Goal: Information Seeking & Learning: Learn about a topic

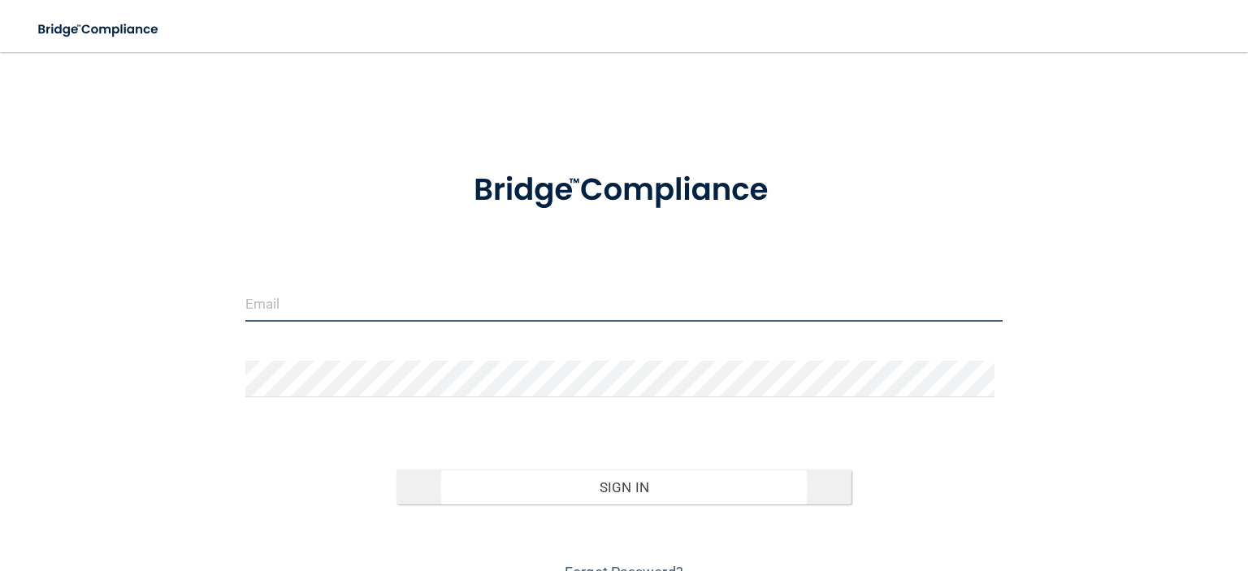
type input "[EMAIL_ADDRESS][DOMAIN_NAME]"
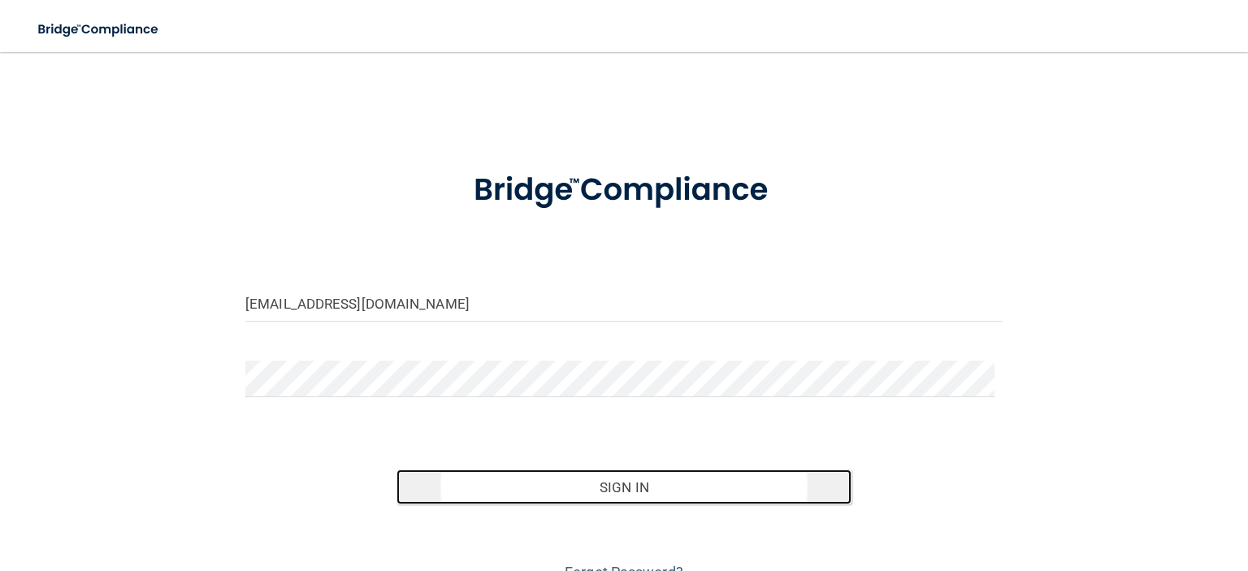
click at [604, 487] on button "Sign In" at bounding box center [623, 488] width 454 height 36
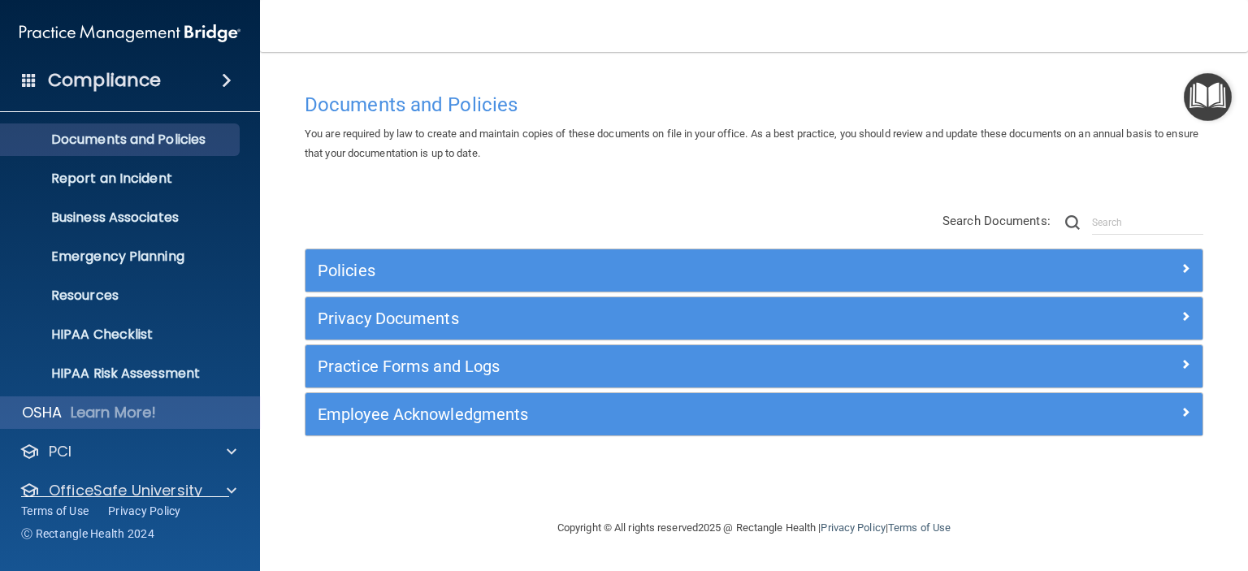
scroll to position [102, 0]
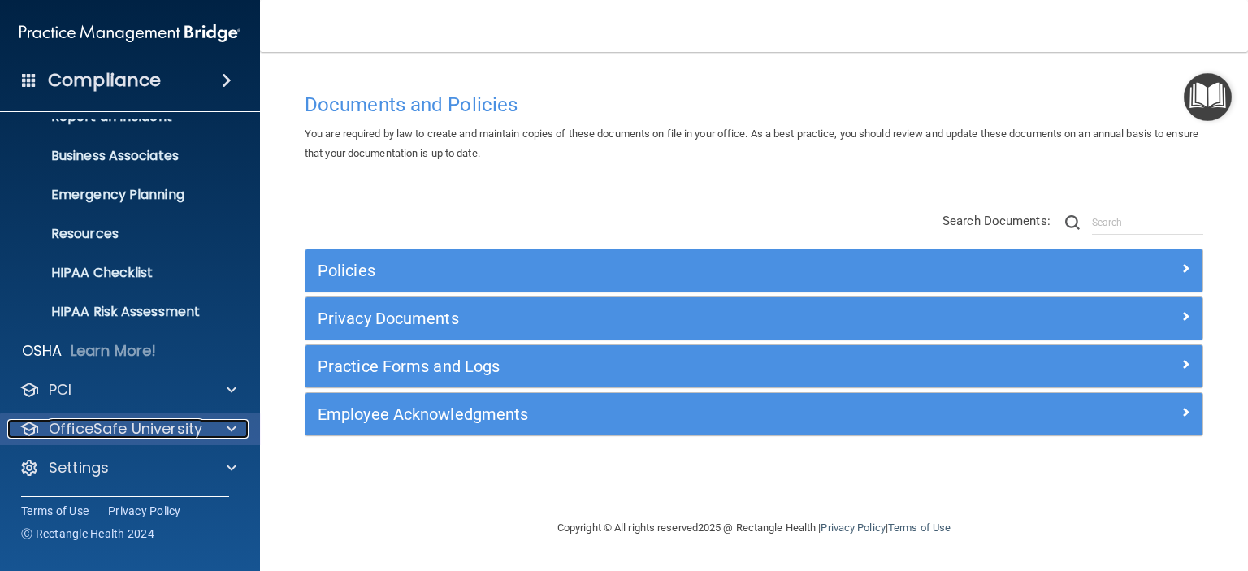
click at [114, 428] on p "OfficeSafe University" at bounding box center [126, 428] width 154 height 19
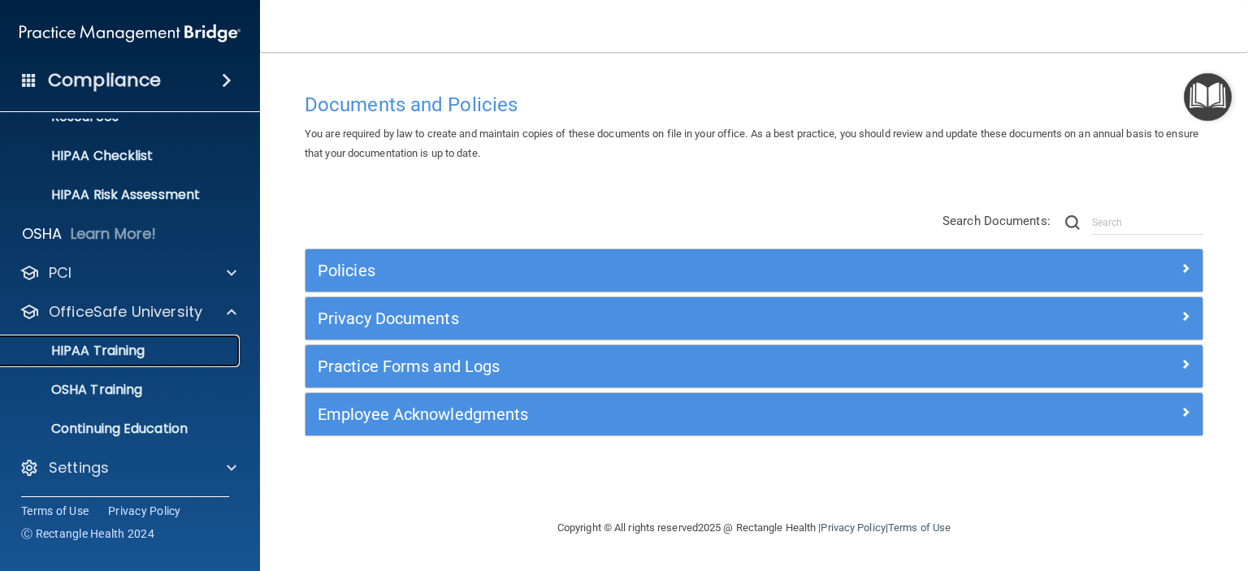
click at [111, 346] on p "HIPAA Training" at bounding box center [78, 351] width 134 height 16
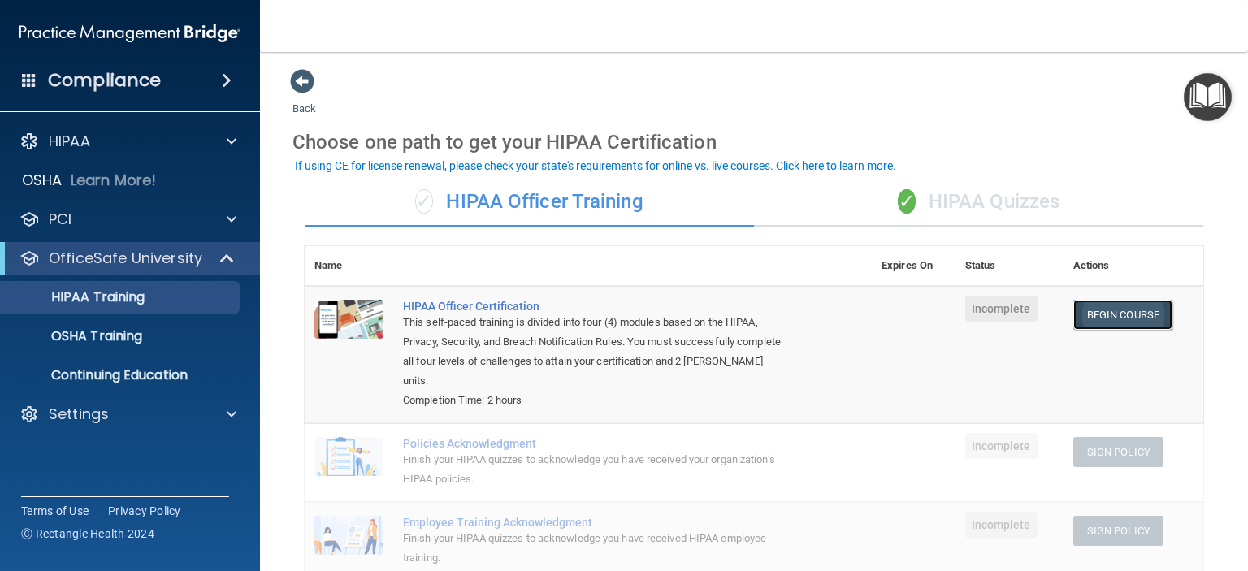
click at [1098, 306] on link "Begin Course" at bounding box center [1122, 315] width 99 height 30
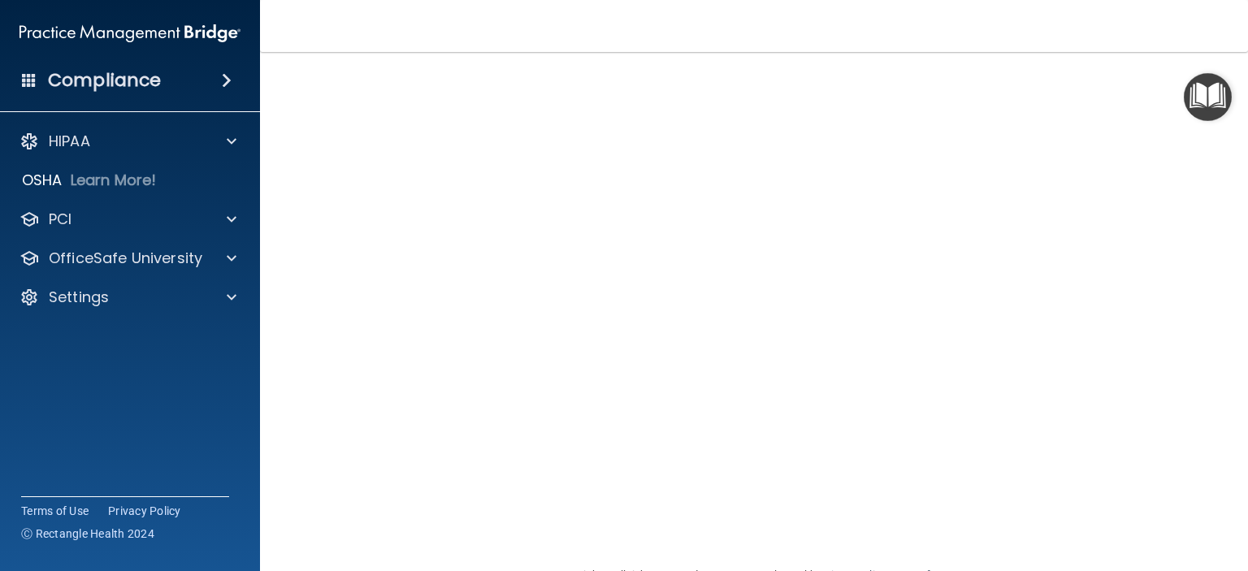
scroll to position [71, 0]
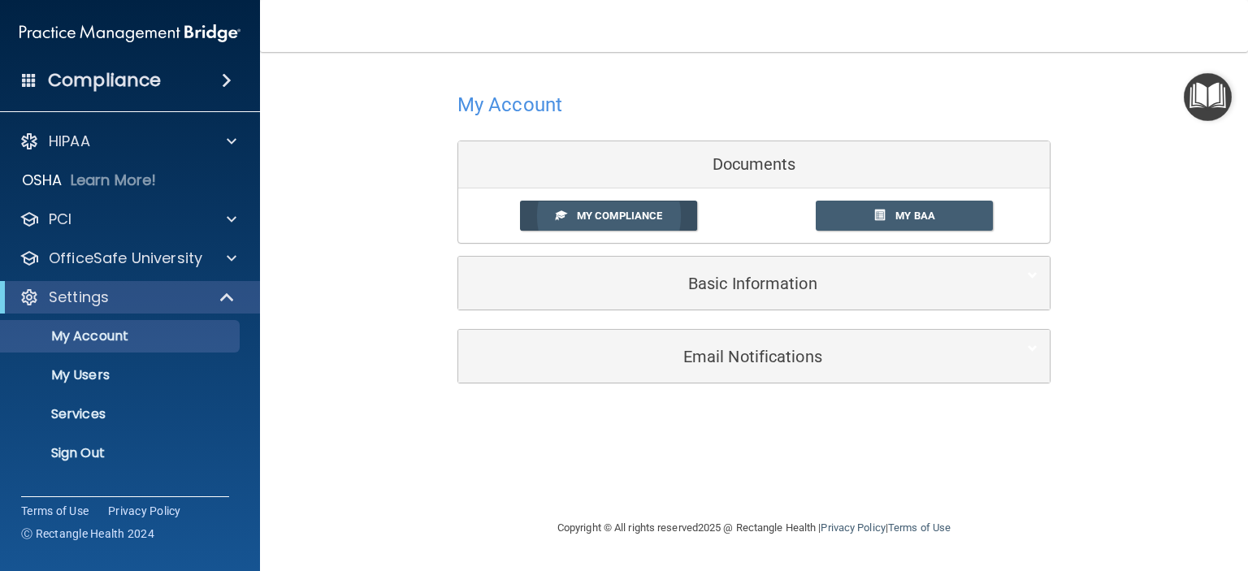
click at [624, 214] on span "My Compliance" at bounding box center [619, 216] width 85 height 12
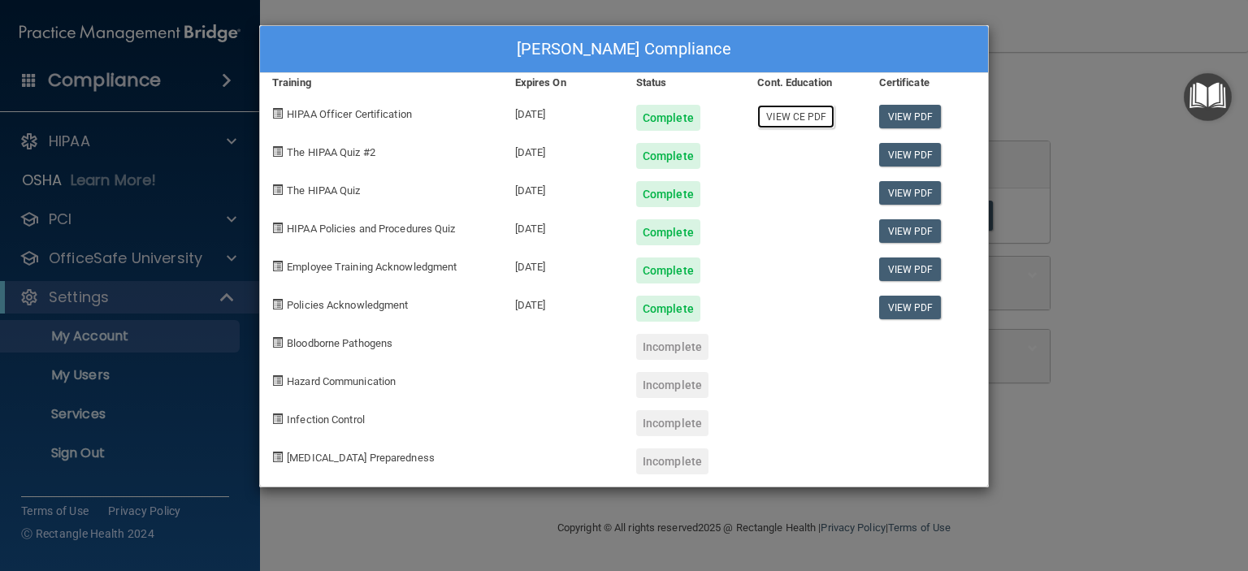
click at [795, 114] on link "View CE PDF" at bounding box center [795, 117] width 77 height 24
click at [1070, 34] on div "allison feliciano's Compliance Training Expires On Status Cont. Education Certi…" at bounding box center [624, 285] width 1248 height 571
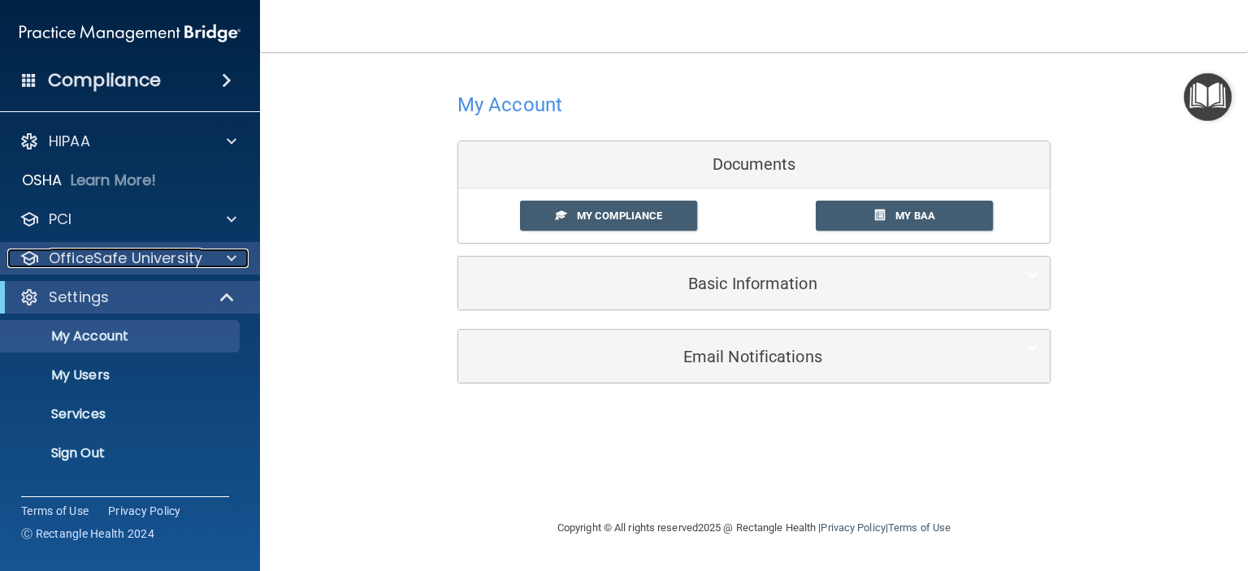
click at [79, 262] on p "OfficeSafe University" at bounding box center [126, 258] width 154 height 19
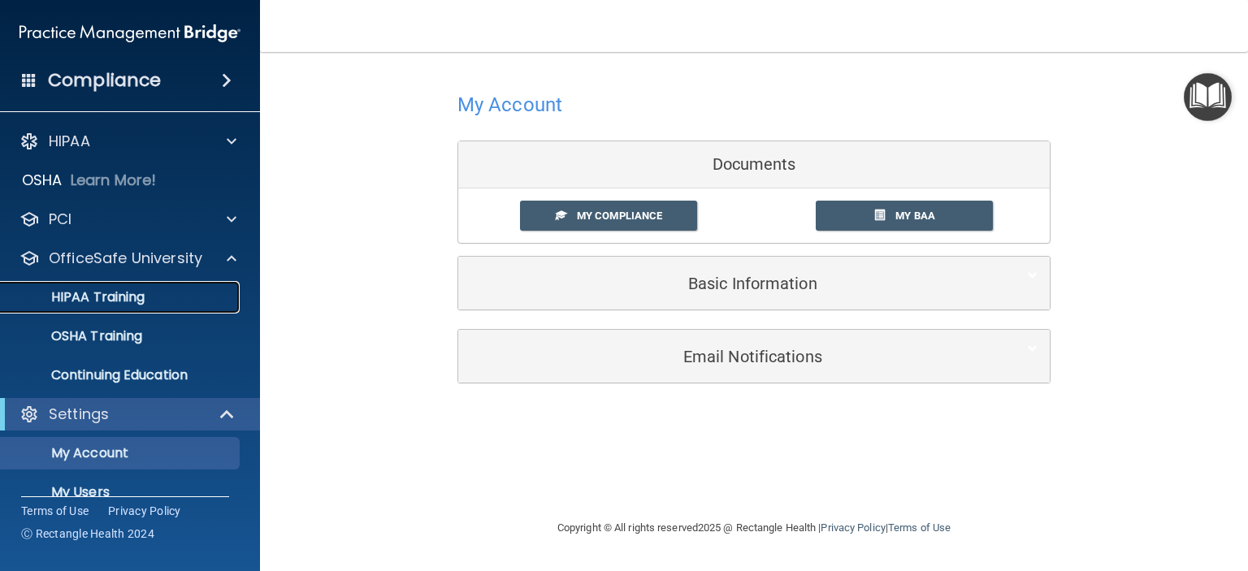
click at [79, 294] on p "HIPAA Training" at bounding box center [78, 297] width 134 height 16
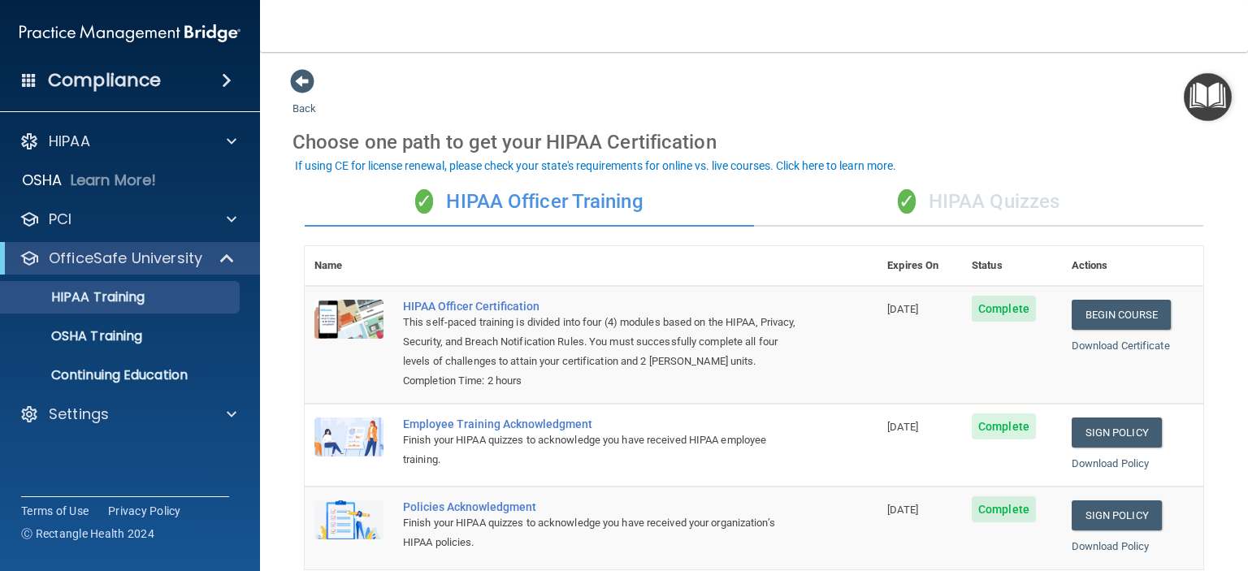
click at [967, 201] on div "✓ HIPAA Quizzes" at bounding box center [978, 202] width 449 height 49
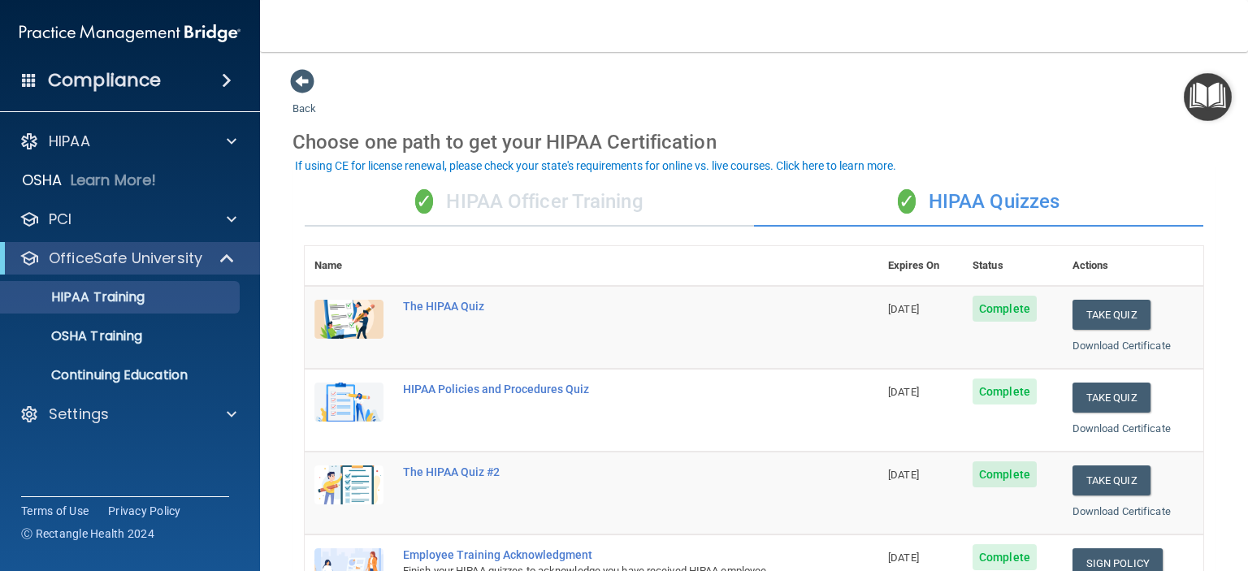
click at [530, 195] on div "✓ HIPAA Officer Training" at bounding box center [529, 202] width 449 height 49
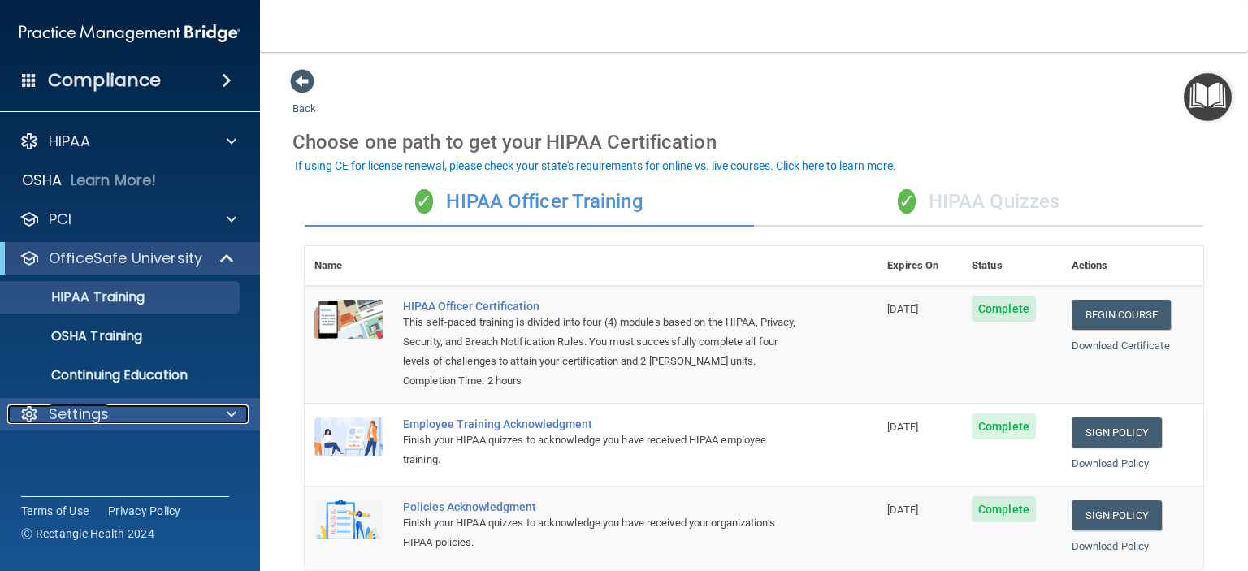
click at [100, 414] on p "Settings" at bounding box center [79, 414] width 60 height 19
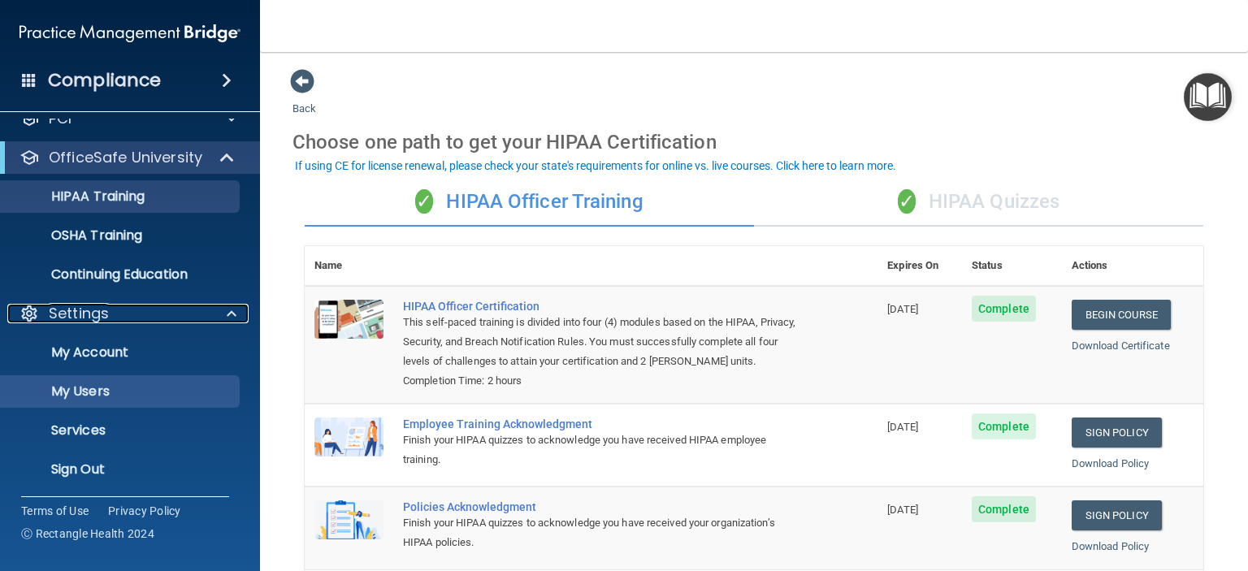
scroll to position [102, 0]
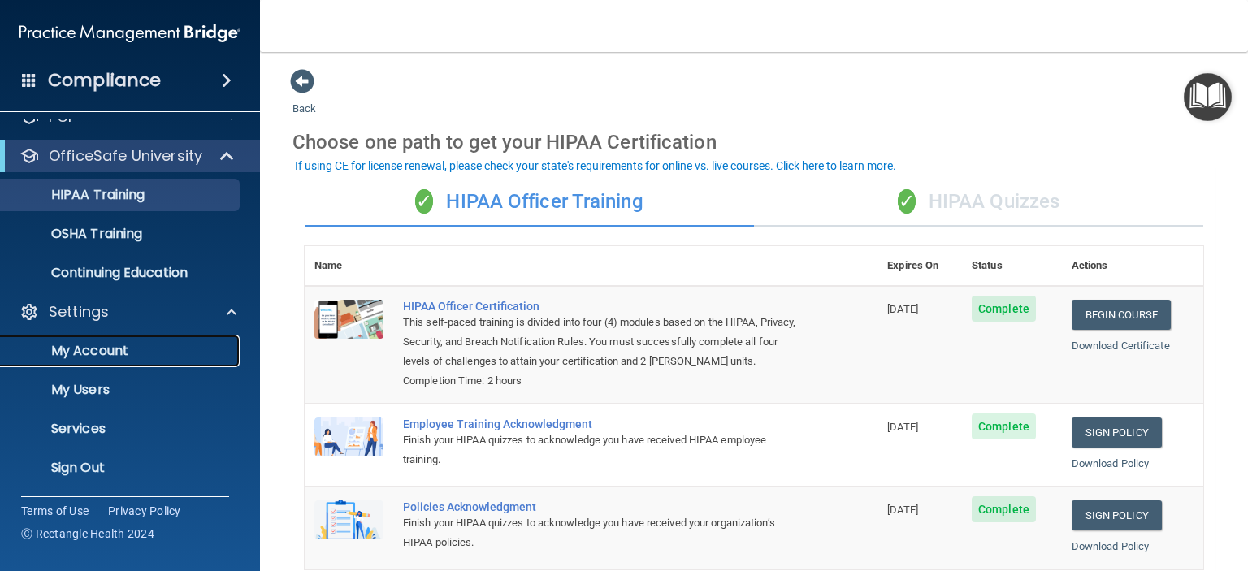
click at [112, 350] on p "My Account" at bounding box center [122, 351] width 222 height 16
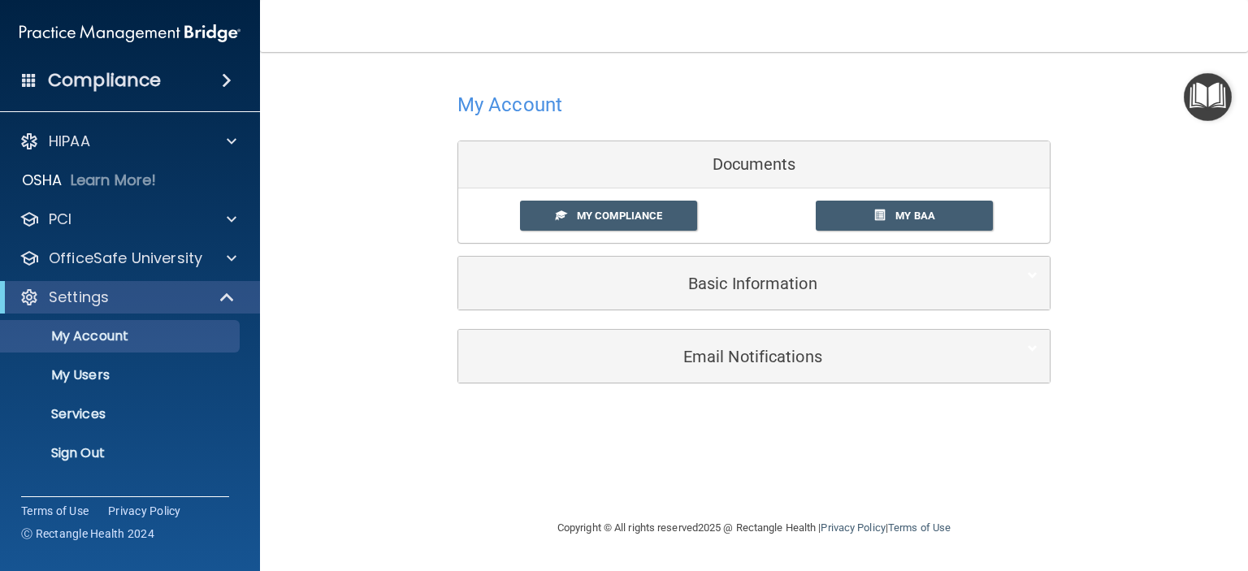
click at [744, 167] on div "Documents" at bounding box center [753, 164] width 591 height 47
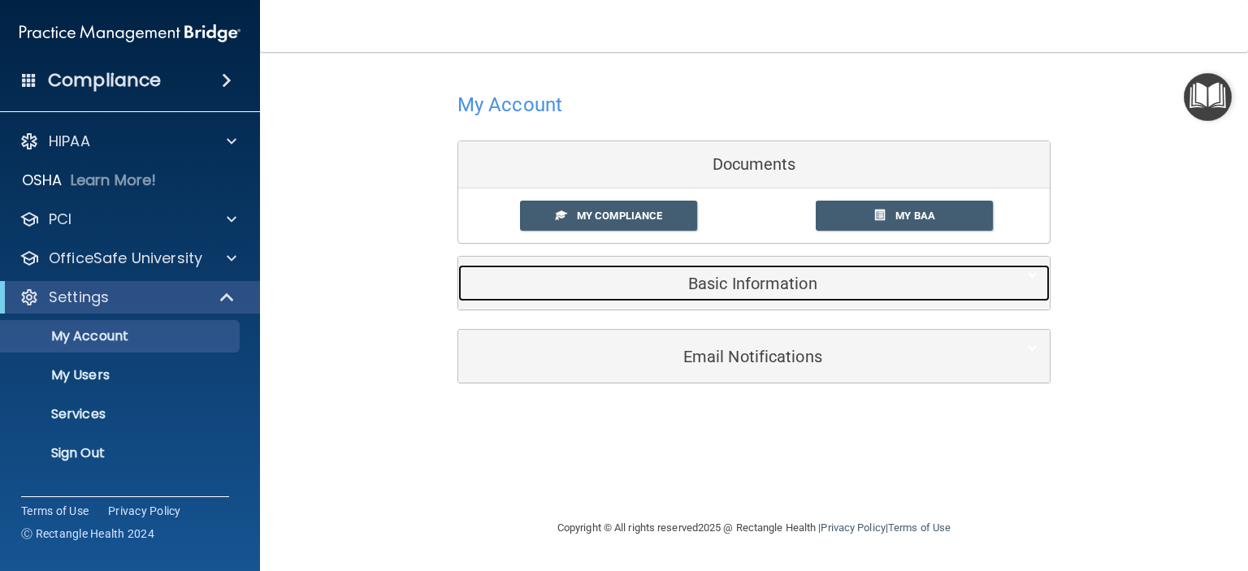
click at [727, 282] on h5 "Basic Information" at bounding box center [729, 284] width 518 height 18
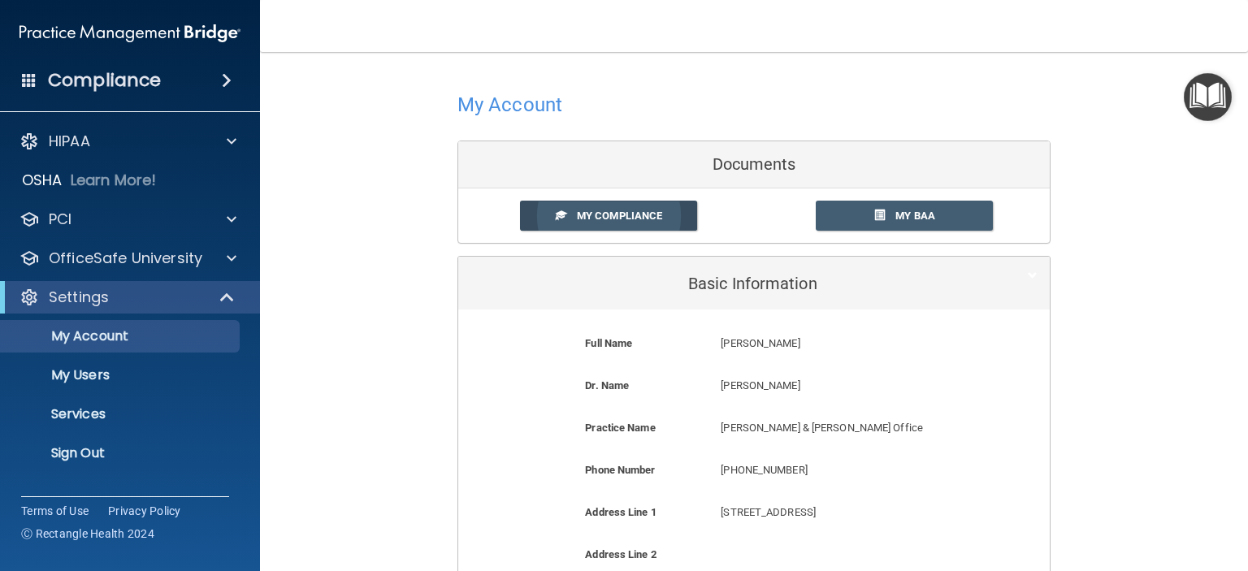
click at [577, 218] on span "My Compliance" at bounding box center [619, 216] width 85 height 12
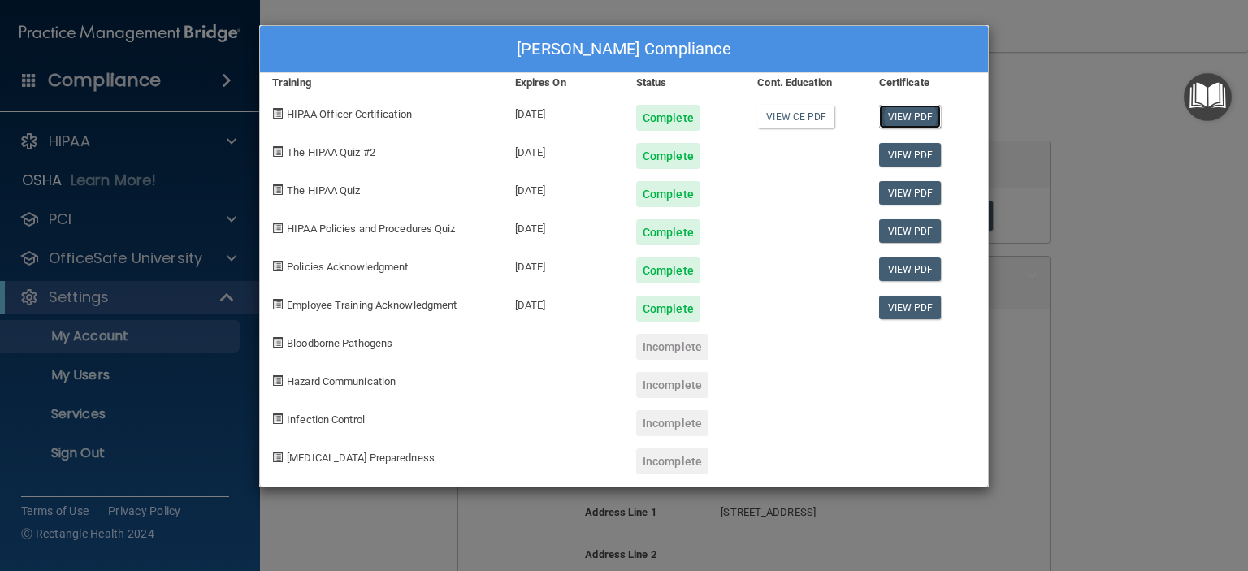
click at [902, 115] on link "View PDF" at bounding box center [910, 117] width 63 height 24
click at [1111, 50] on div "allison feliciano's Compliance Training Expires On Status Cont. Education Certi…" at bounding box center [624, 285] width 1248 height 571
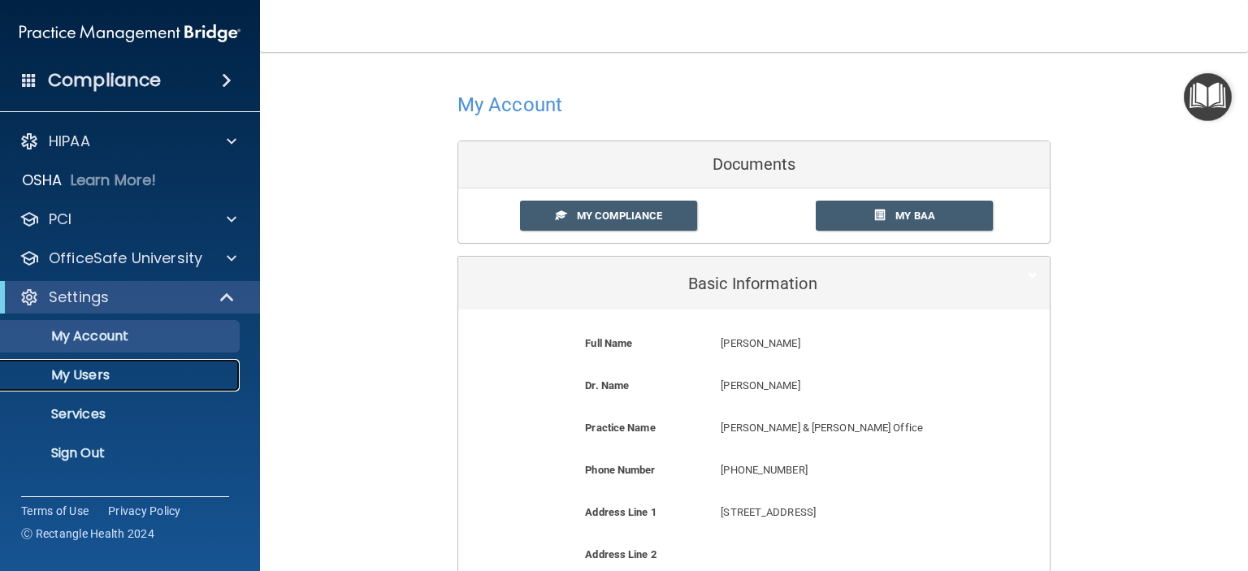
click at [127, 374] on p "My Users" at bounding box center [122, 375] width 222 height 16
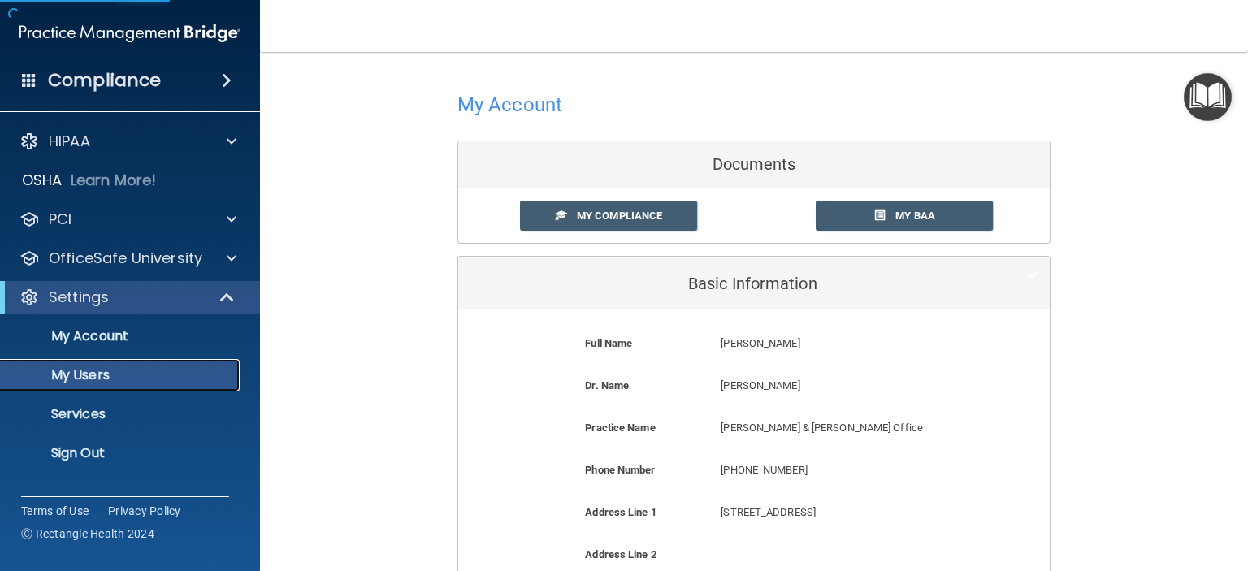
select select "20"
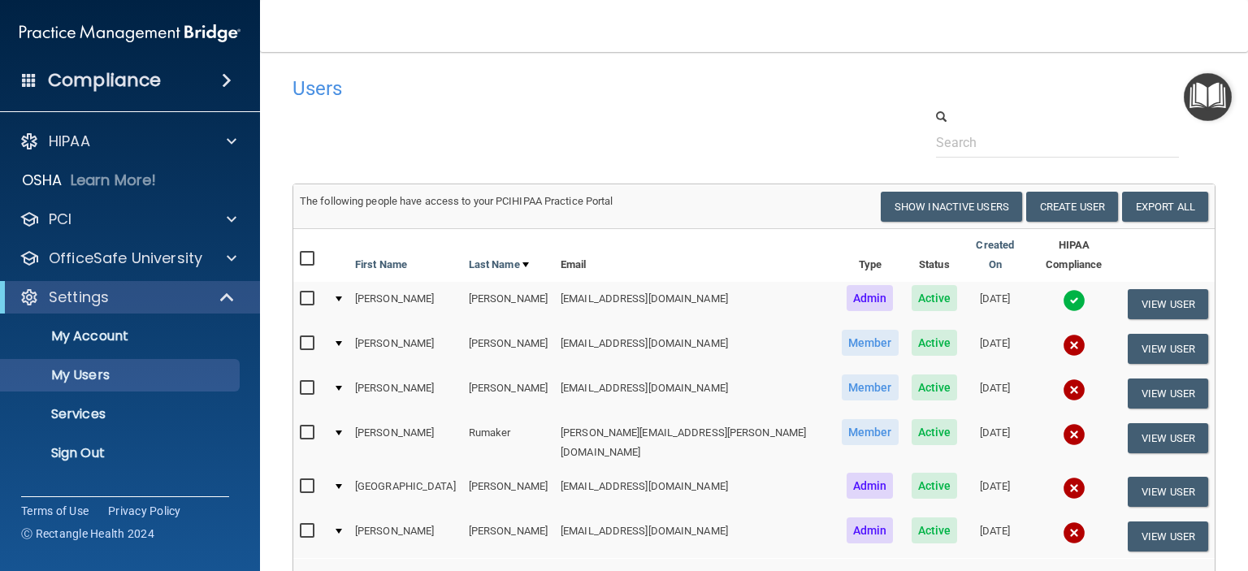
click at [98, 86] on h4 "Compliance" at bounding box center [104, 80] width 113 height 23
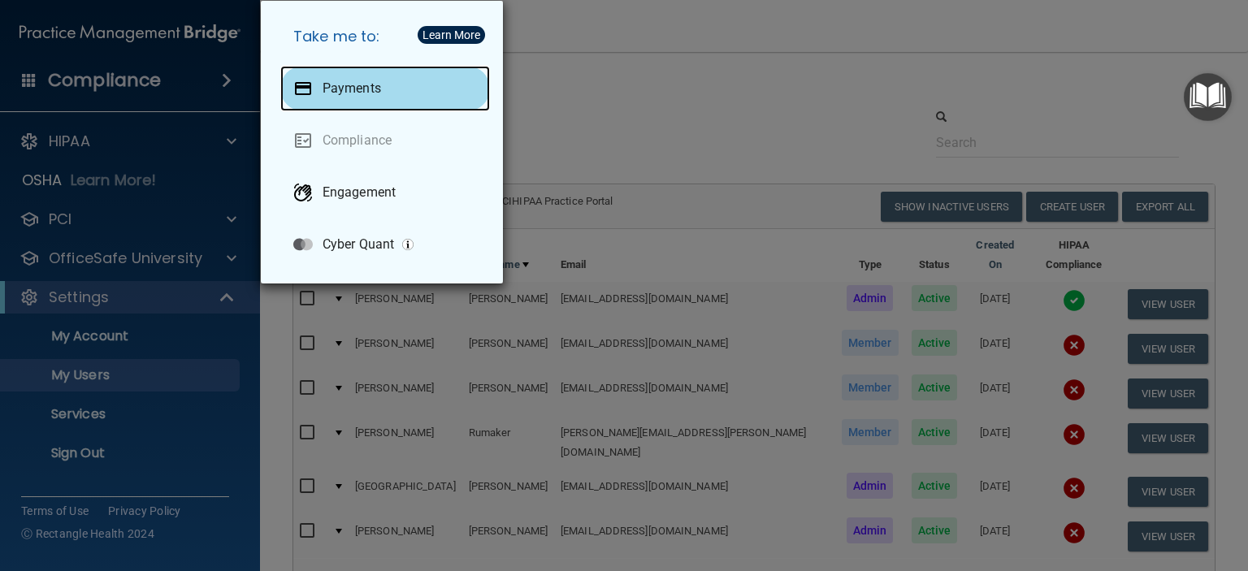
click at [335, 97] on div "Payments" at bounding box center [385, 88] width 210 height 45
